Goal: Information Seeking & Learning: Stay updated

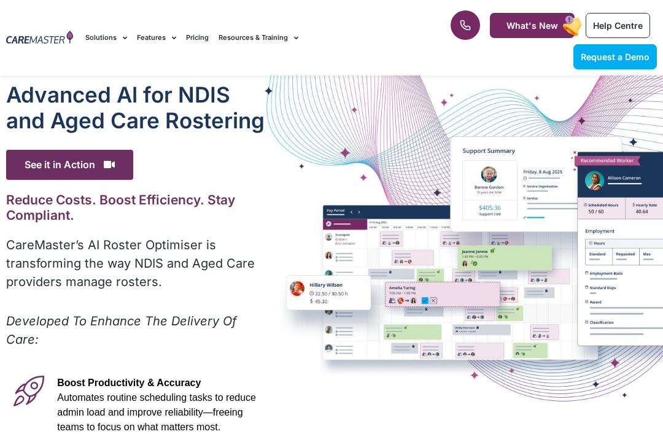
scroll to position [0, 12]
click at [514, 36] on link "What's New" at bounding box center [532, 25] width 85 height 25
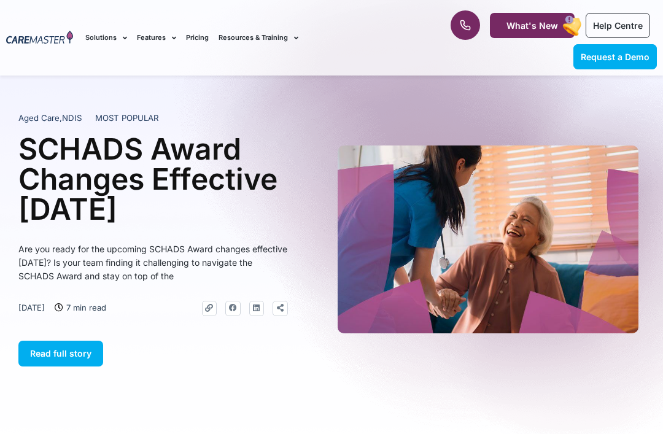
click at [472, 12] on link at bounding box center [465, 24] width 29 height 29
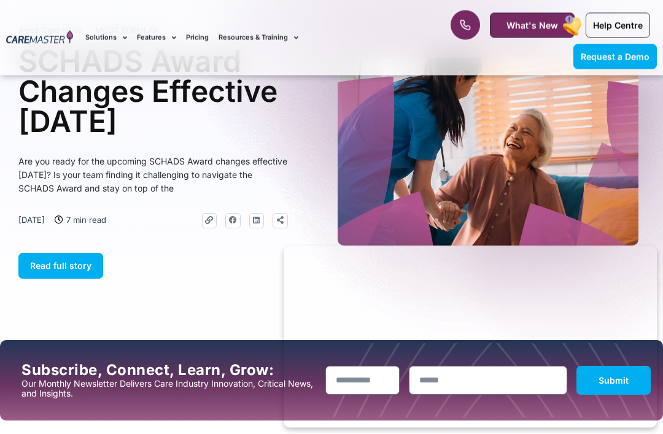
scroll to position [88, 0]
